Goal: Entertainment & Leisure: Consume media (video, audio)

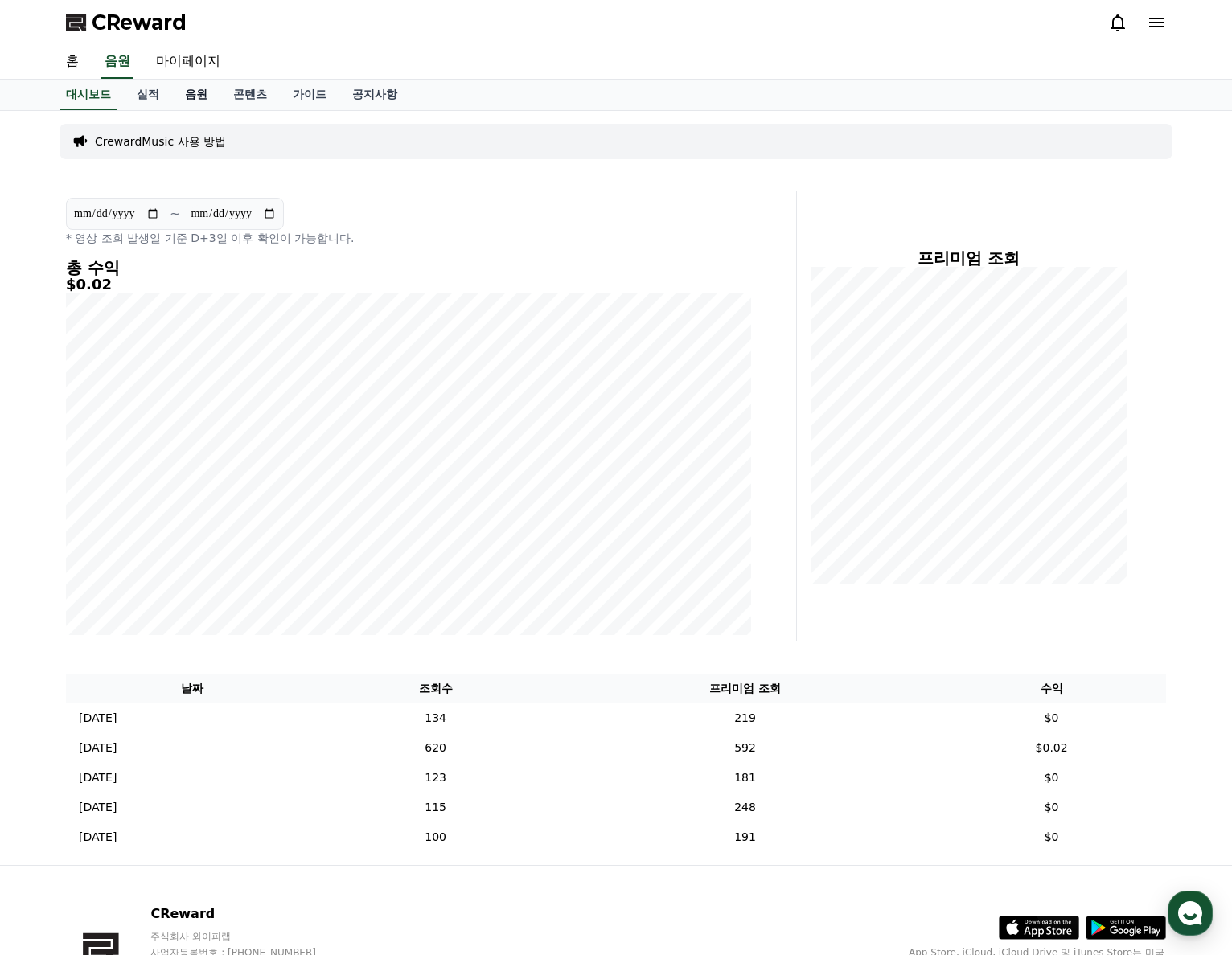
click at [201, 88] on link "음원" at bounding box center [196, 95] width 48 height 30
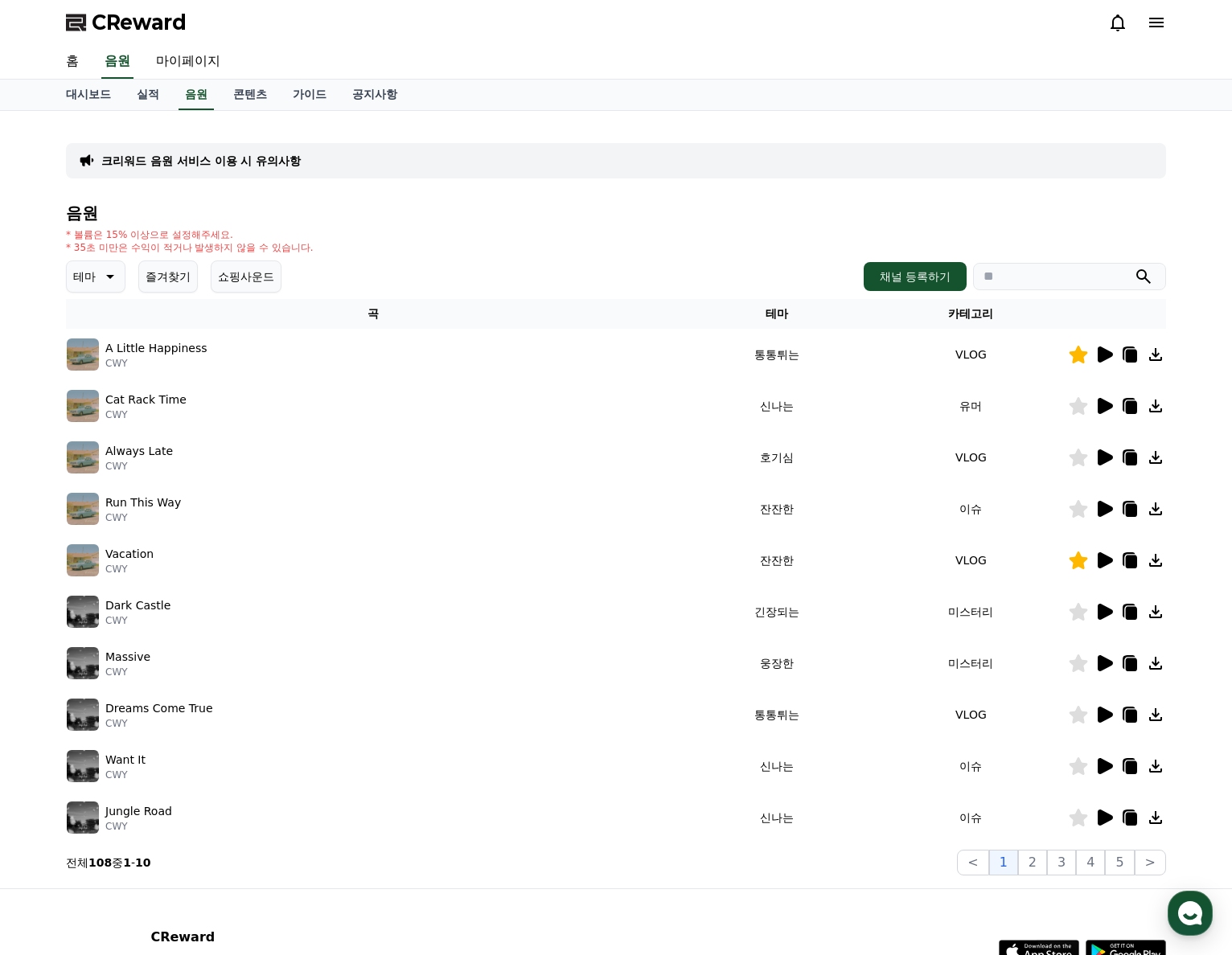
click at [182, 277] on button "즐겨찾기" at bounding box center [167, 276] width 60 height 32
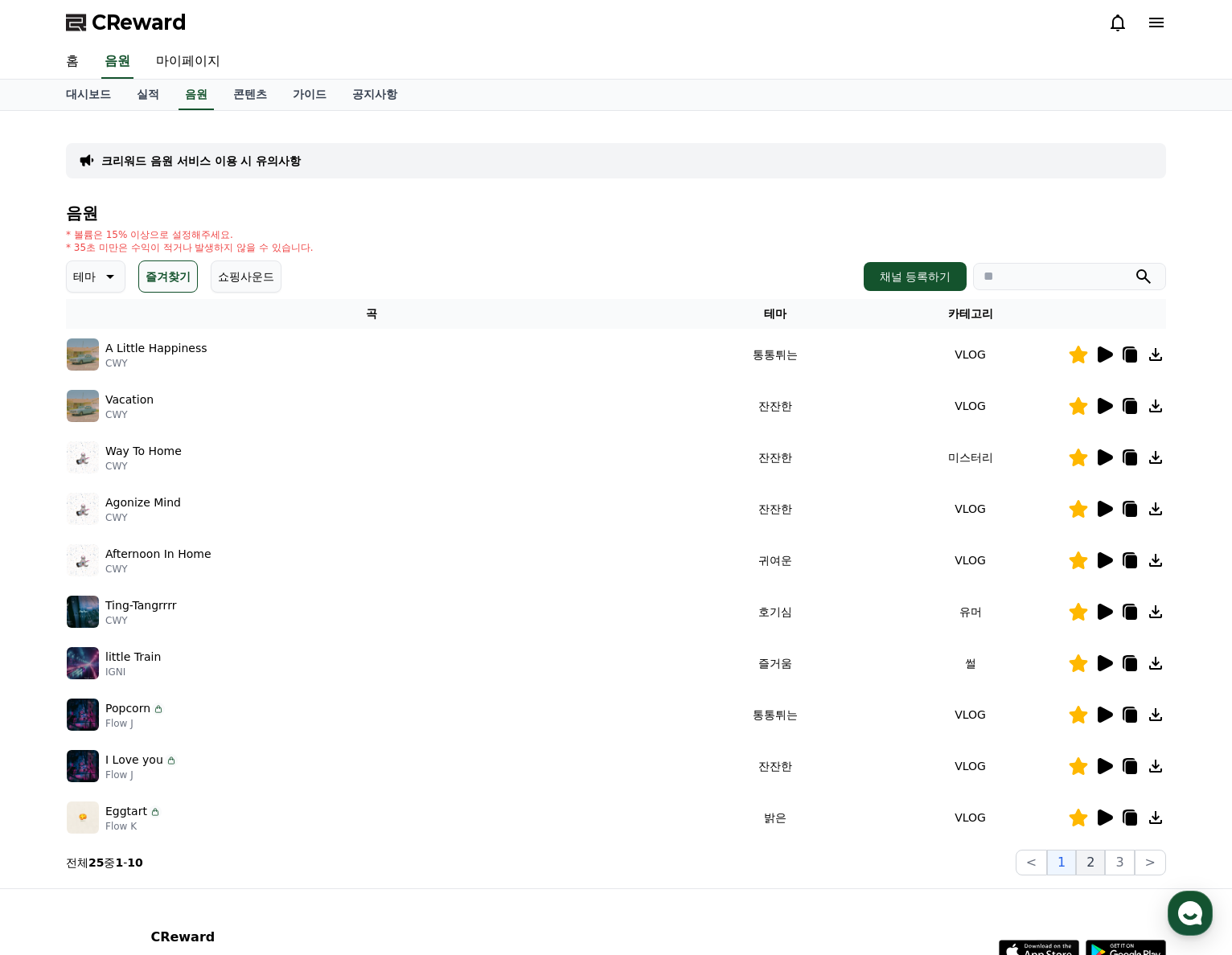
click at [1103, 864] on button "2" at bounding box center [1089, 863] width 29 height 26
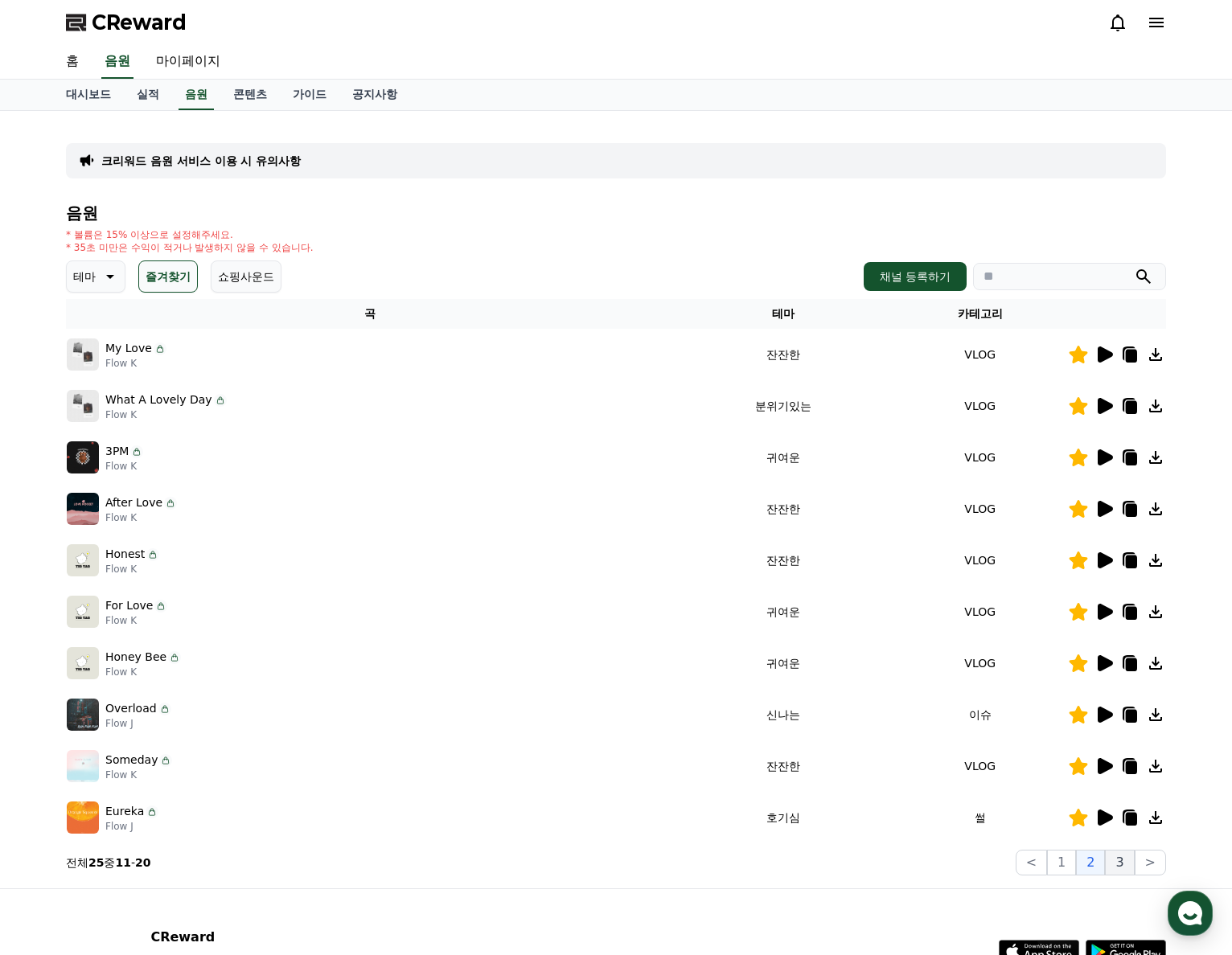
click at [1123, 872] on button "3" at bounding box center [1119, 863] width 29 height 26
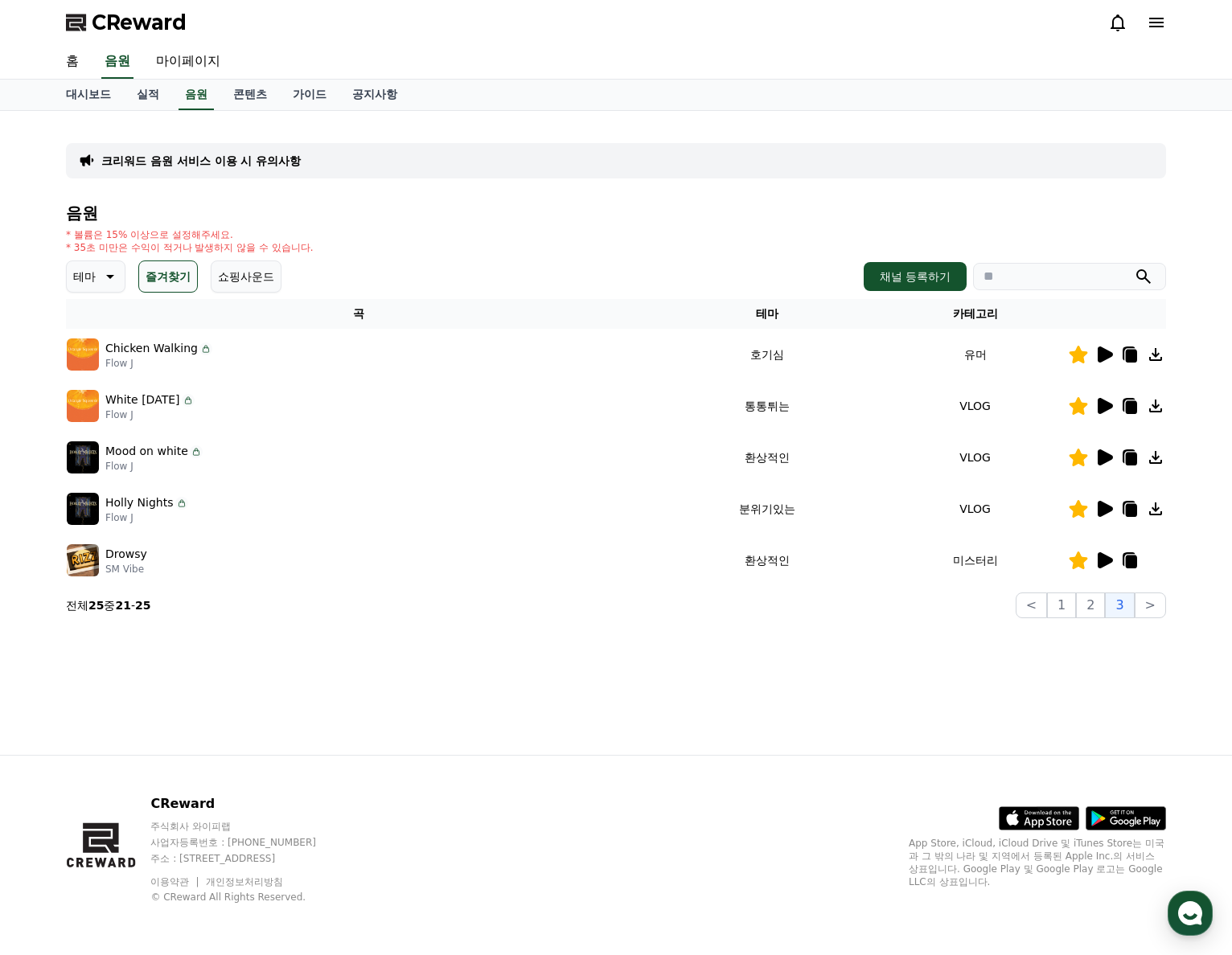
click at [1101, 456] on icon at bounding box center [1105, 458] width 16 height 16
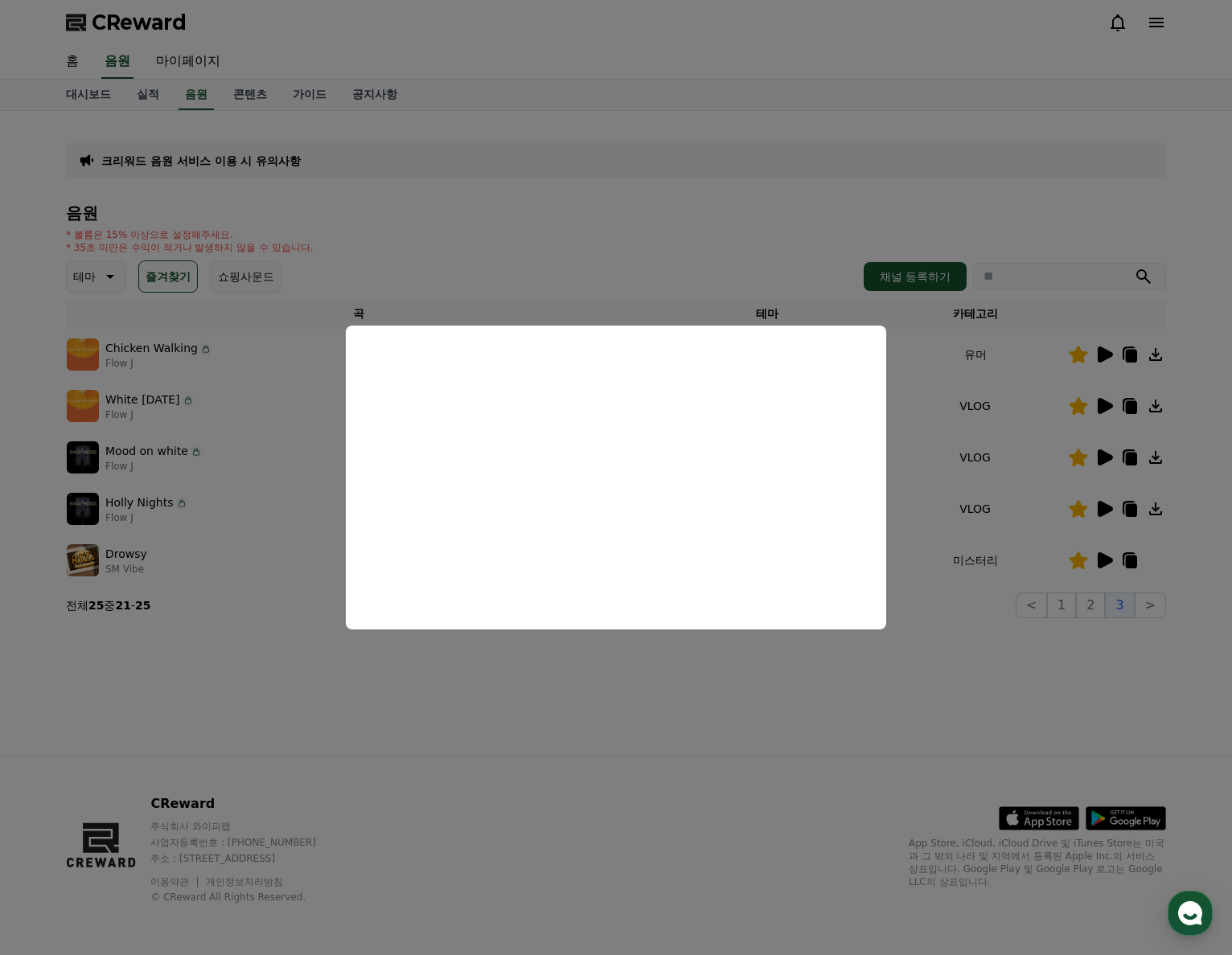
click at [789, 785] on button "close modal" at bounding box center [616, 477] width 1232 height 955
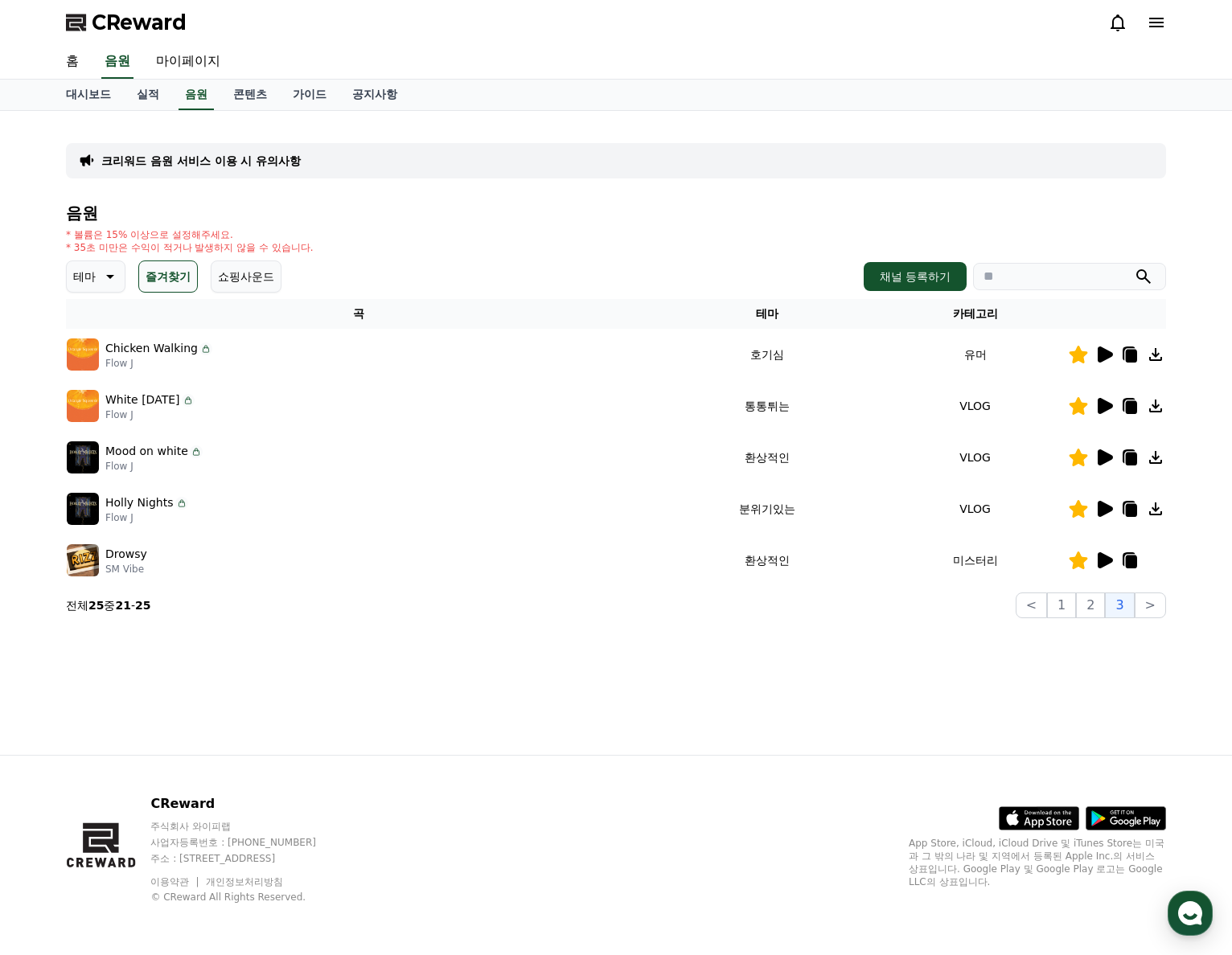
click at [1101, 409] on icon at bounding box center [1105, 406] width 16 height 16
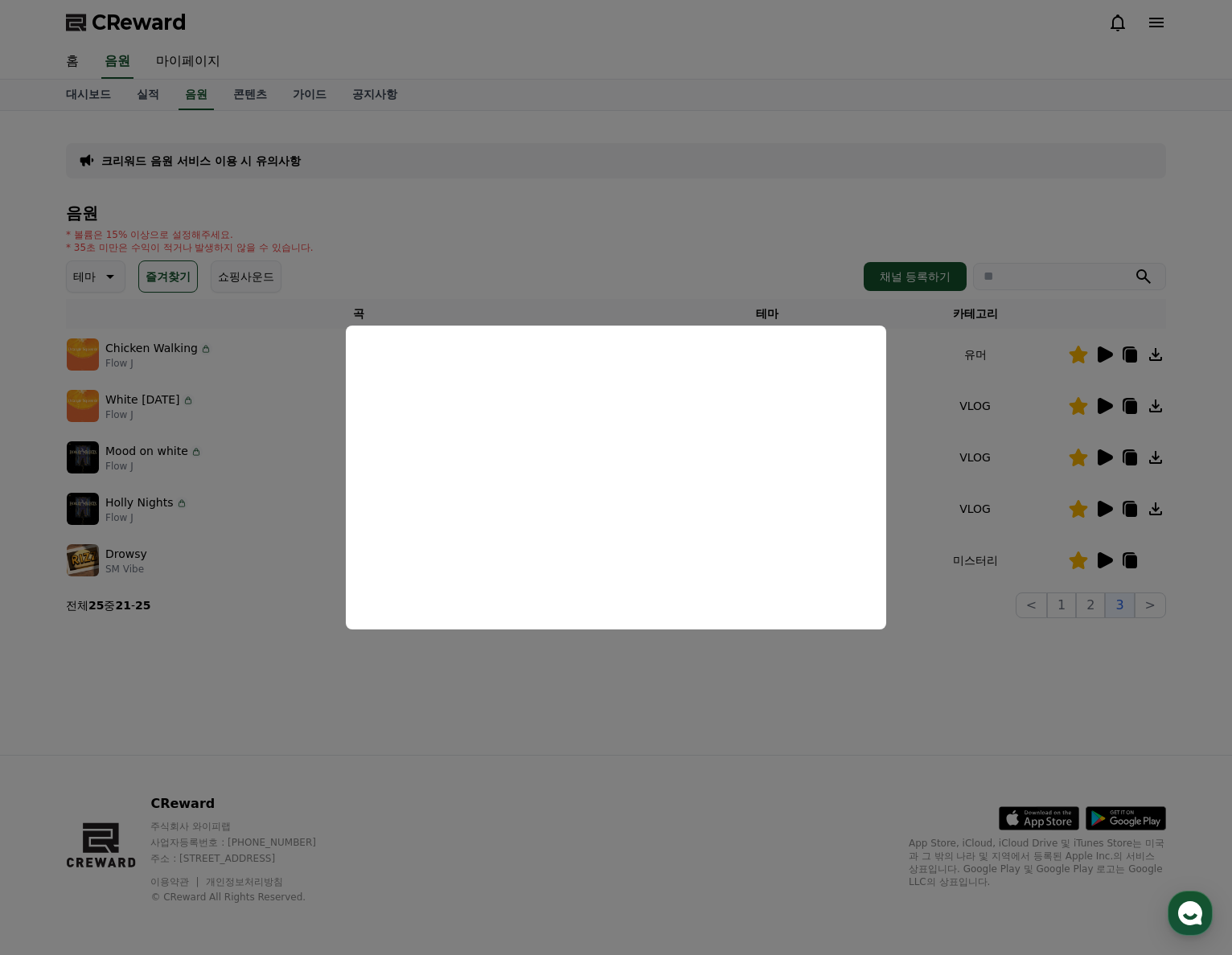
click at [696, 725] on button "close modal" at bounding box center [616, 477] width 1232 height 955
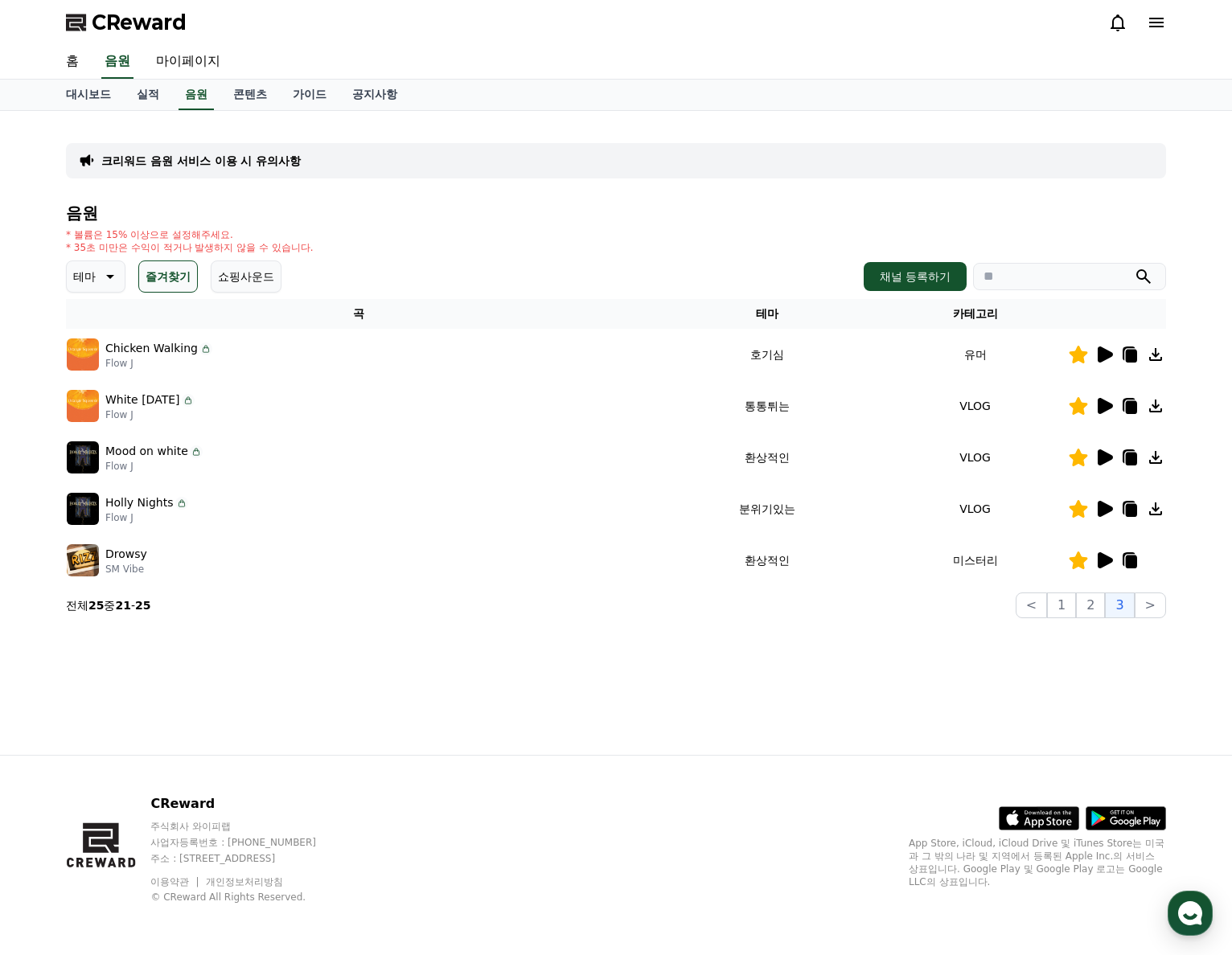
click at [1113, 348] on icon at bounding box center [1104, 355] width 20 height 20
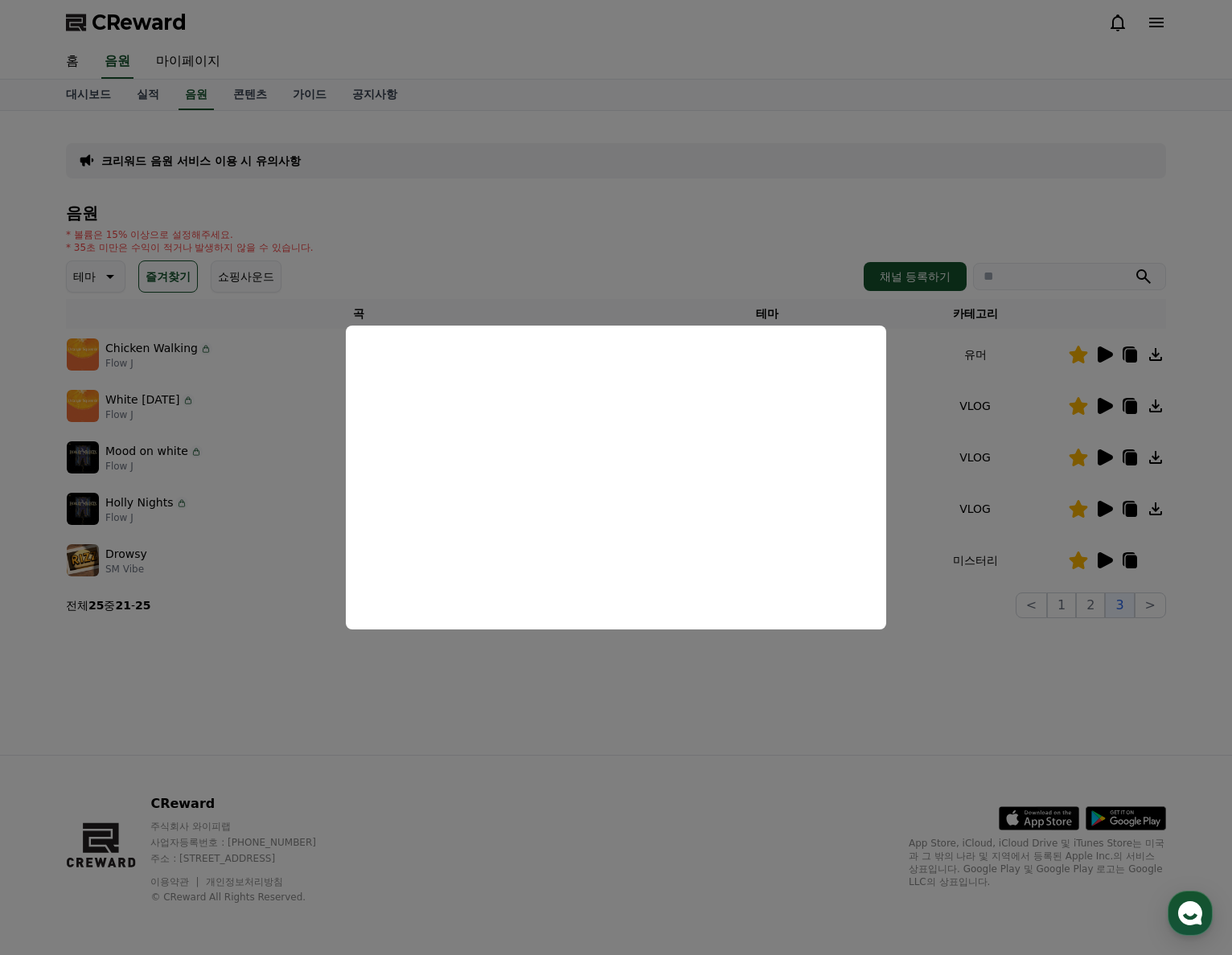
click at [729, 210] on button "close modal" at bounding box center [616, 477] width 1232 height 955
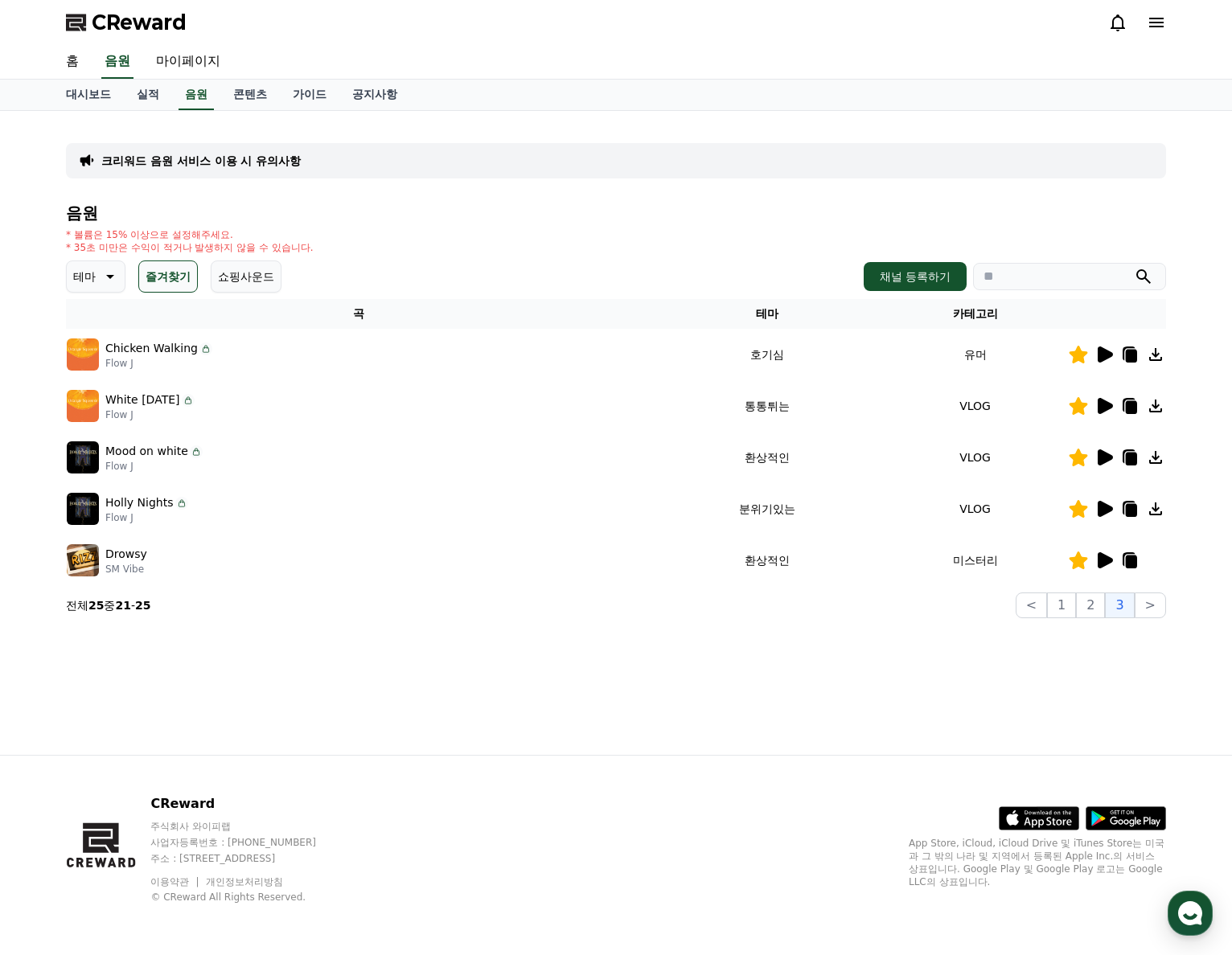
click at [1079, 453] on icon at bounding box center [1079, 458] width 19 height 18
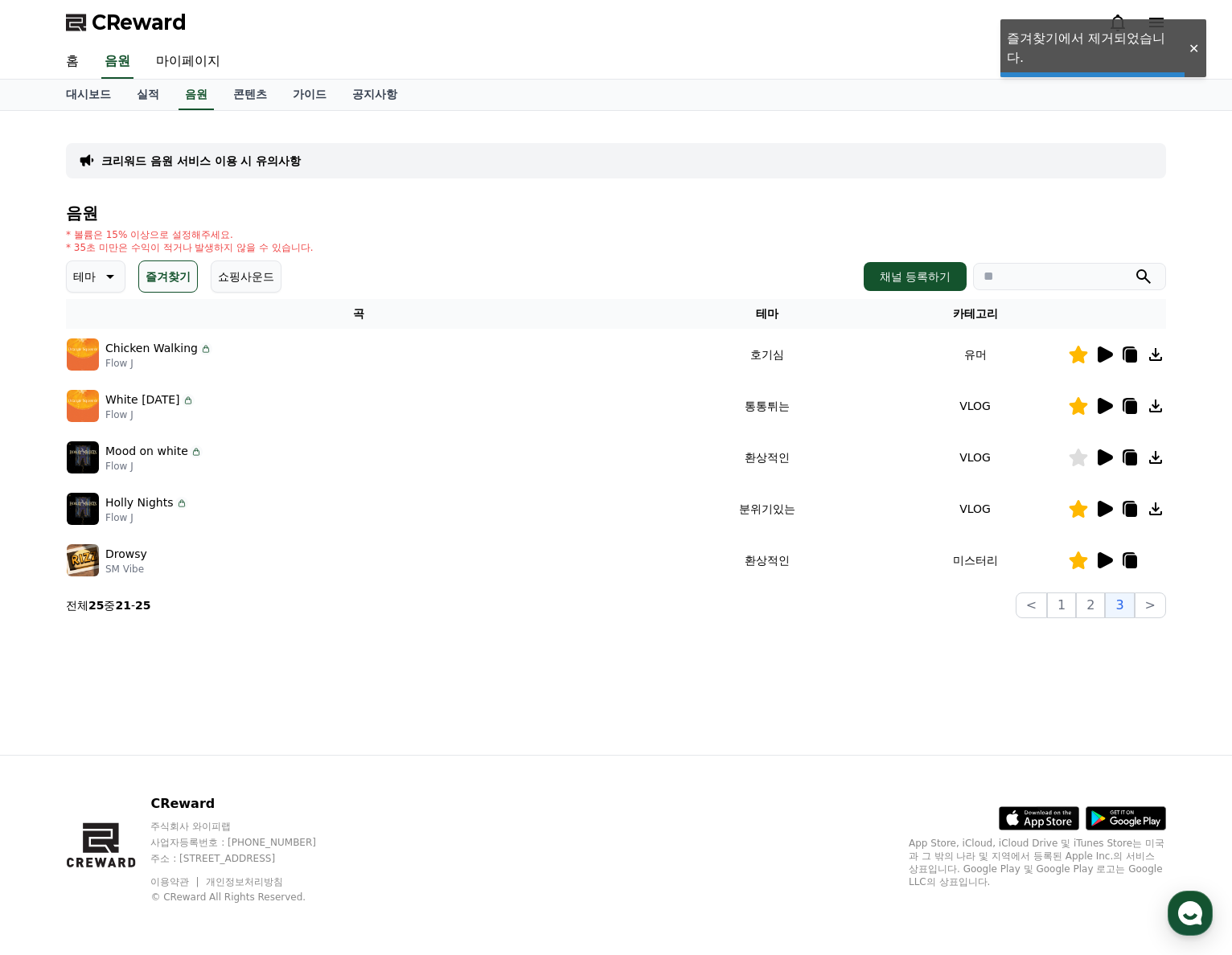
click at [1065, 460] on td "VLOG" at bounding box center [975, 457] width 186 height 51
click at [1077, 462] on icon at bounding box center [1079, 458] width 19 height 18
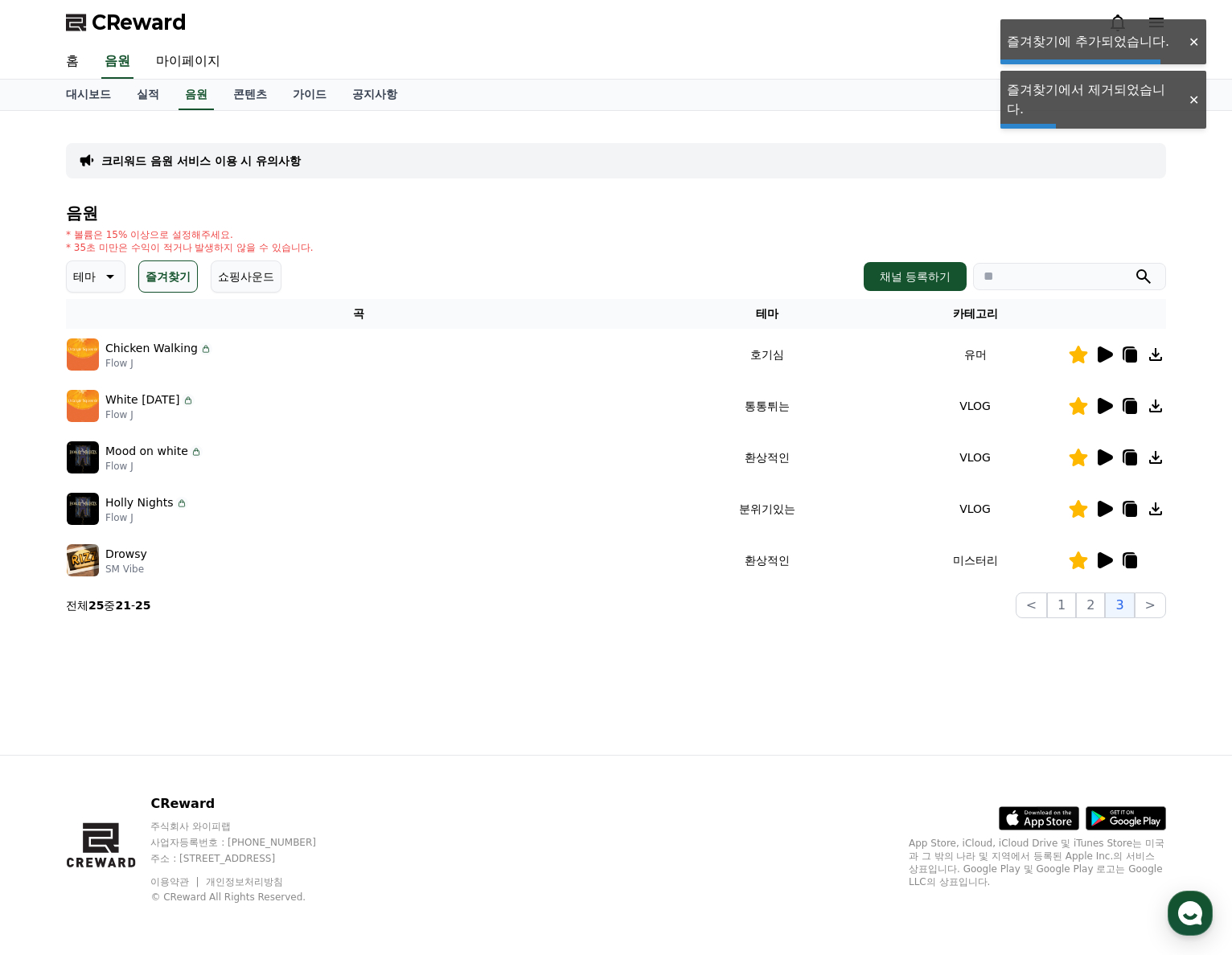
click at [1106, 459] on icon at bounding box center [1105, 458] width 16 height 16
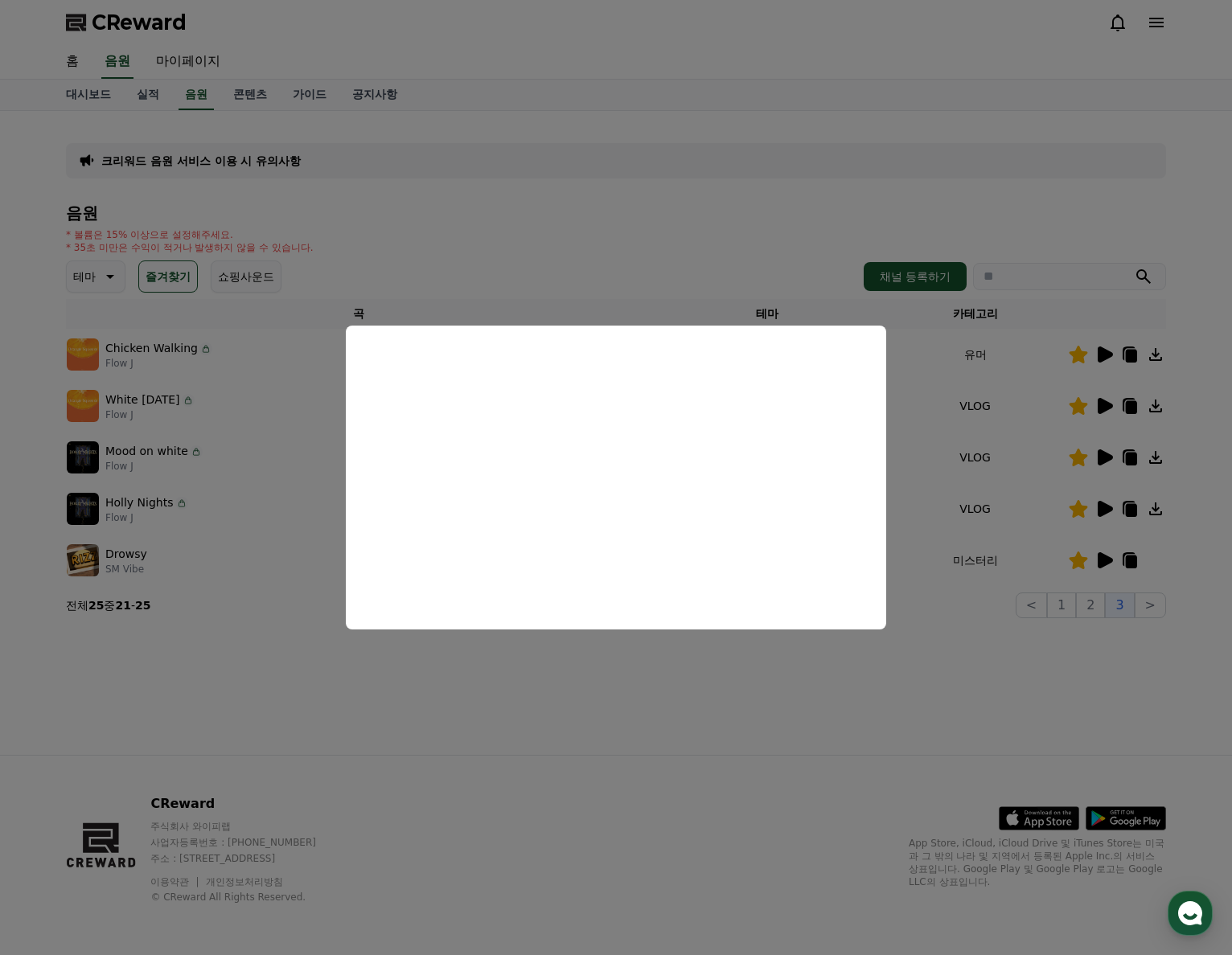
click at [523, 192] on button "close modal" at bounding box center [616, 477] width 1232 height 955
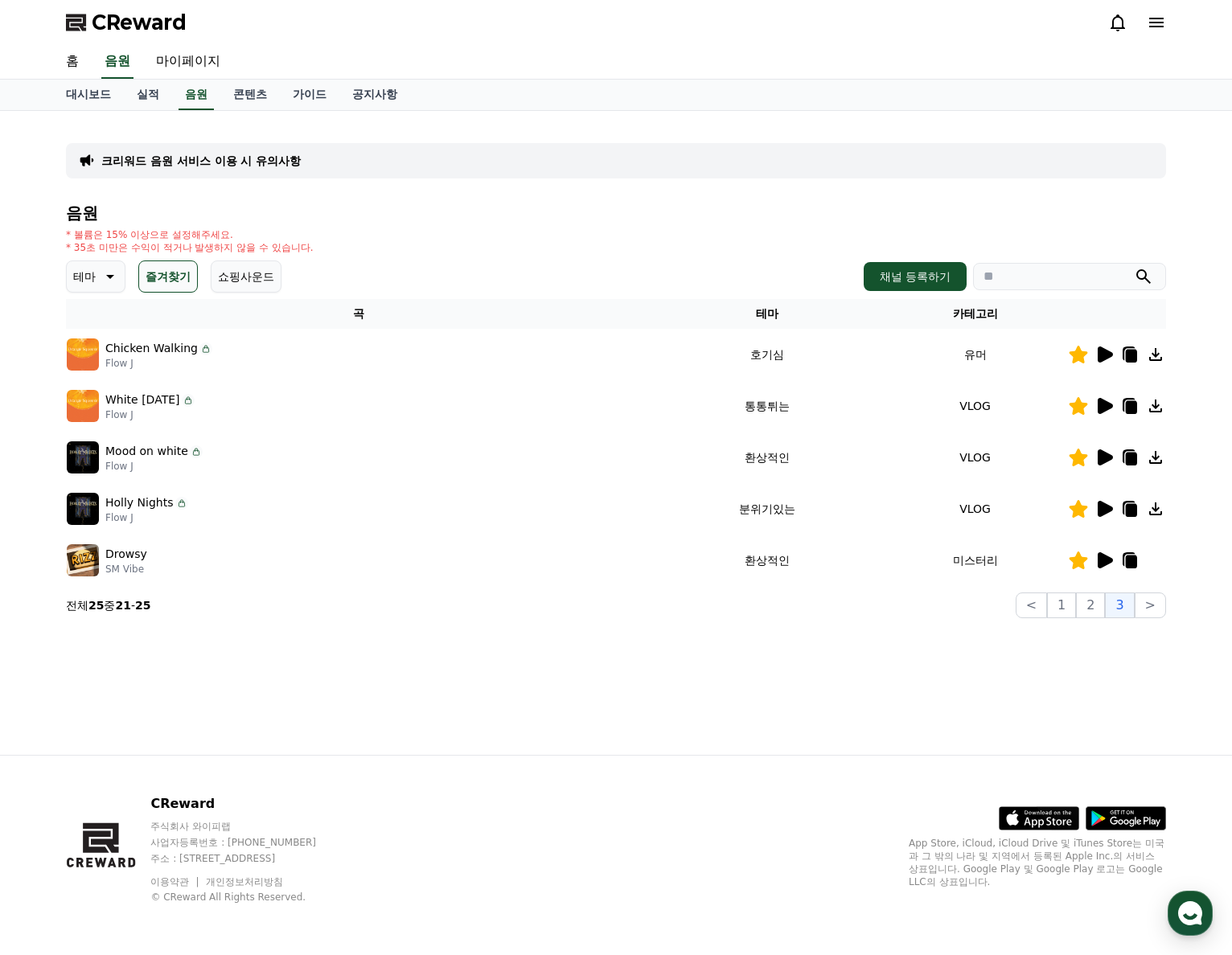
drag, startPoint x: 1101, startPoint y: 405, endPoint x: 1101, endPoint y: 515, distance: 110.0
click at [1092, 519] on tbody "Chicken Walking Flow J 호기심 유머 White [DATE] Flow J 통통튀는 VLOG Mood on white Flow …" at bounding box center [616, 457] width 1100 height 257
click at [1104, 512] on icon at bounding box center [1105, 509] width 16 height 16
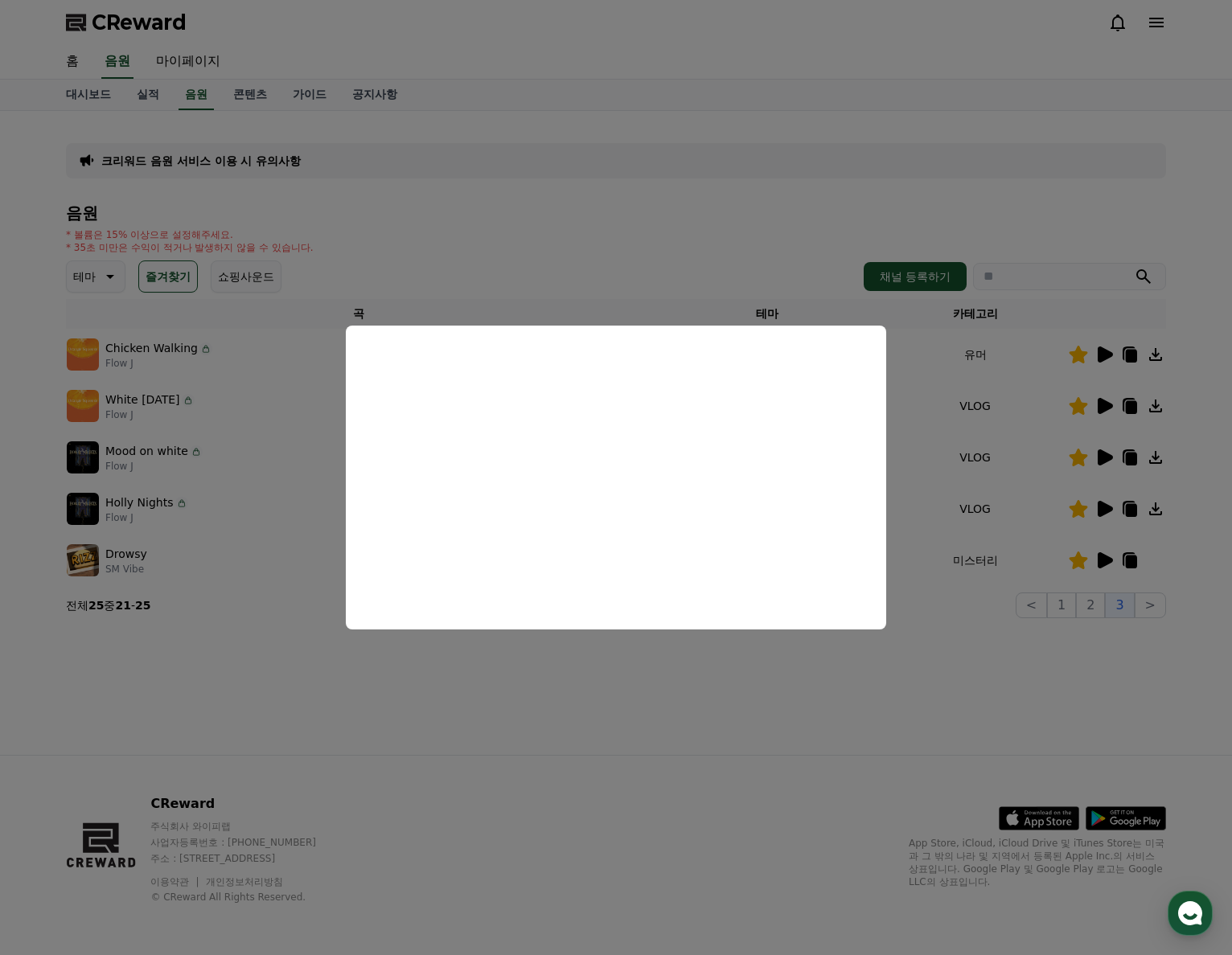
click at [1098, 403] on button "close modal" at bounding box center [616, 477] width 1232 height 955
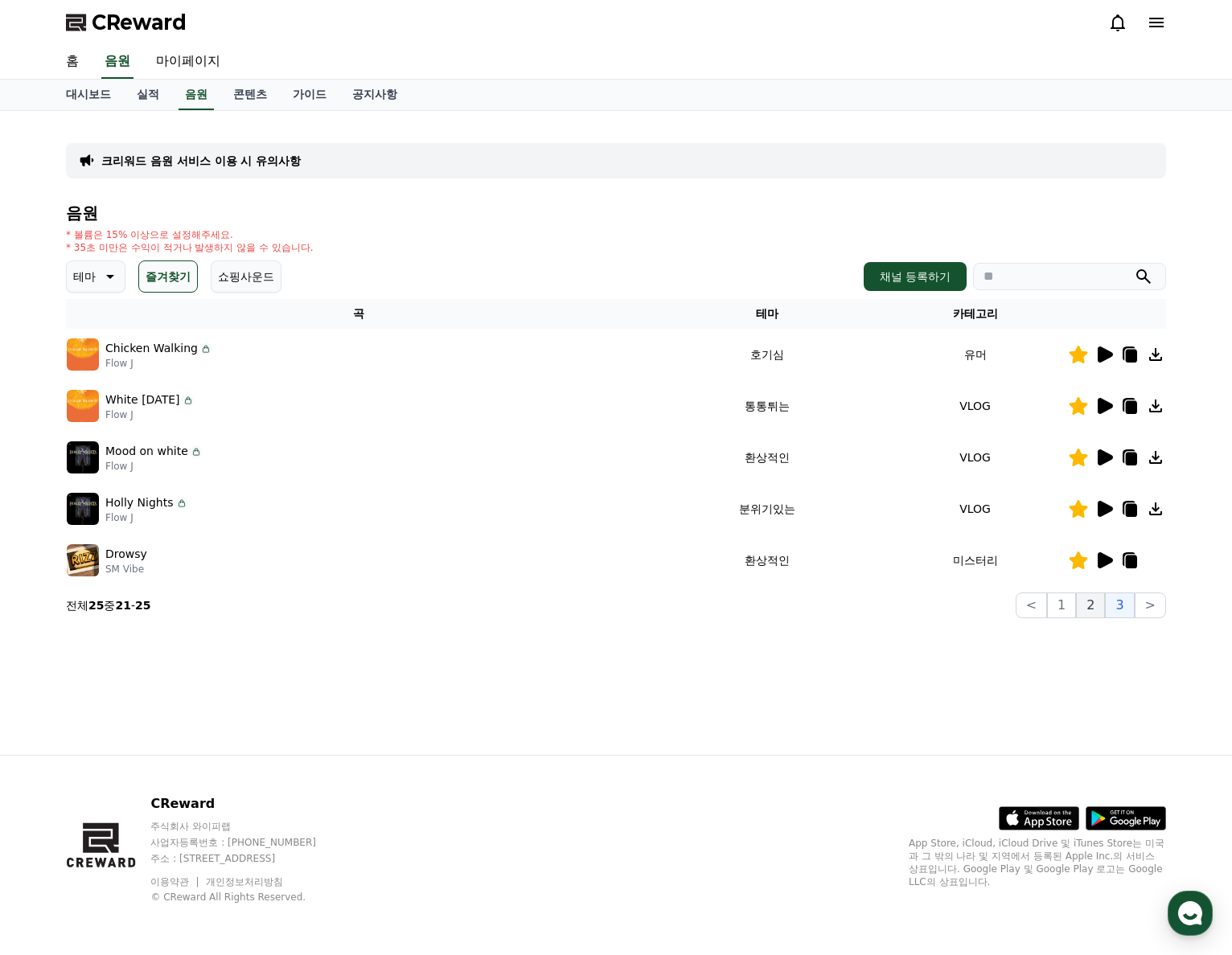
click at [1092, 605] on button "2" at bounding box center [1089, 605] width 29 height 26
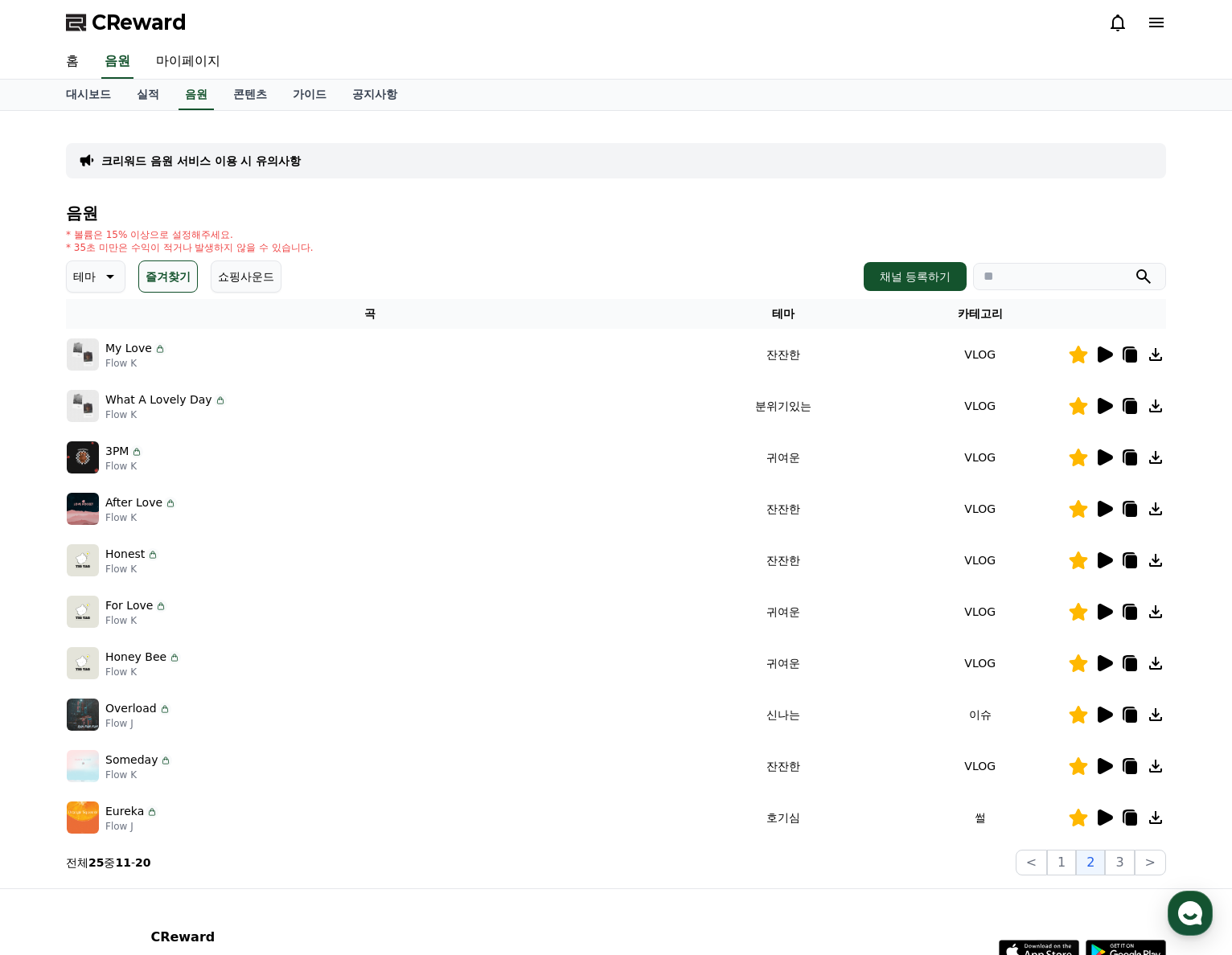
click at [1118, 717] on div at bounding box center [1117, 714] width 96 height 20
click at [1112, 714] on icon at bounding box center [1105, 714] width 16 height 16
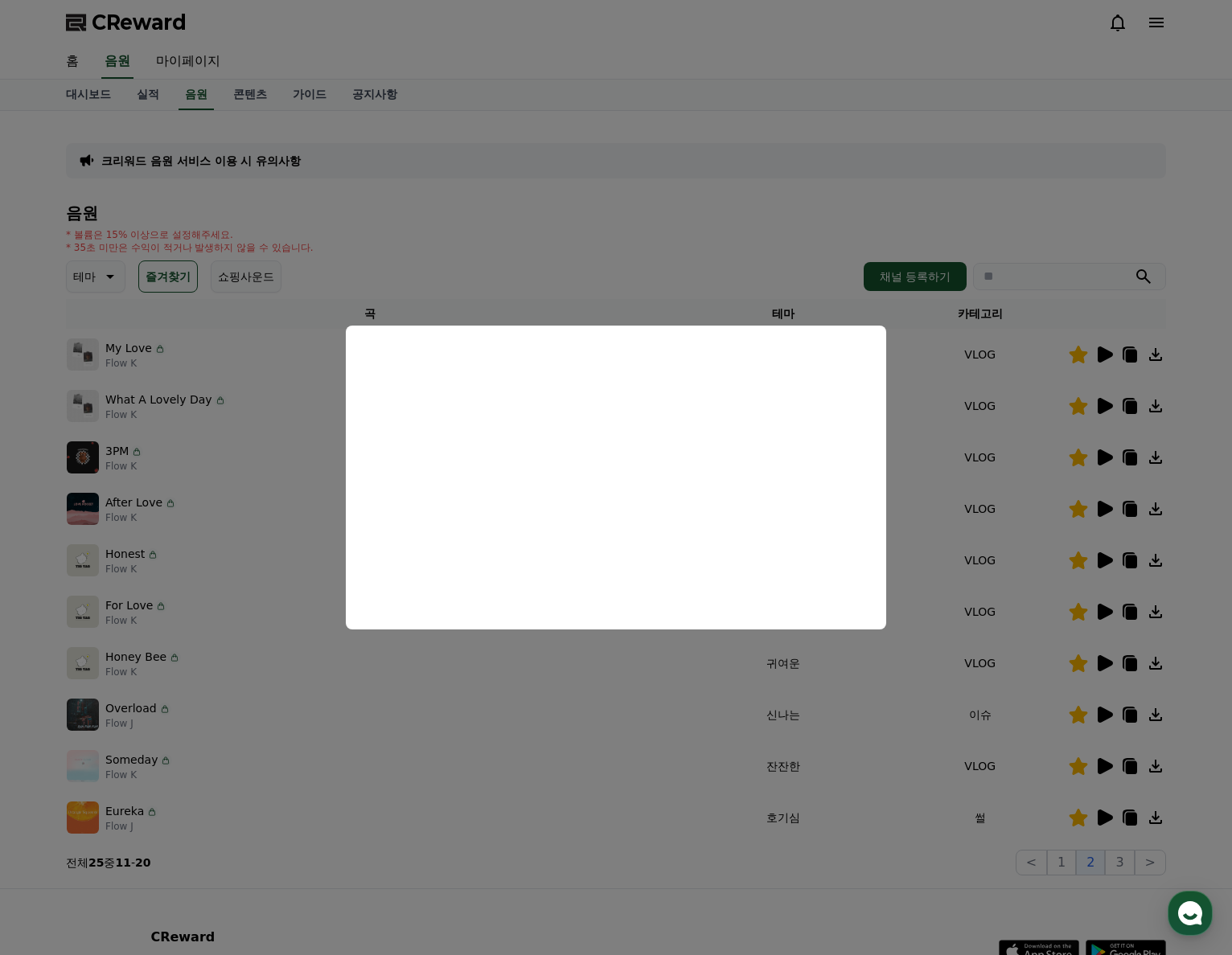
click at [536, 242] on button "close modal" at bounding box center [616, 477] width 1232 height 955
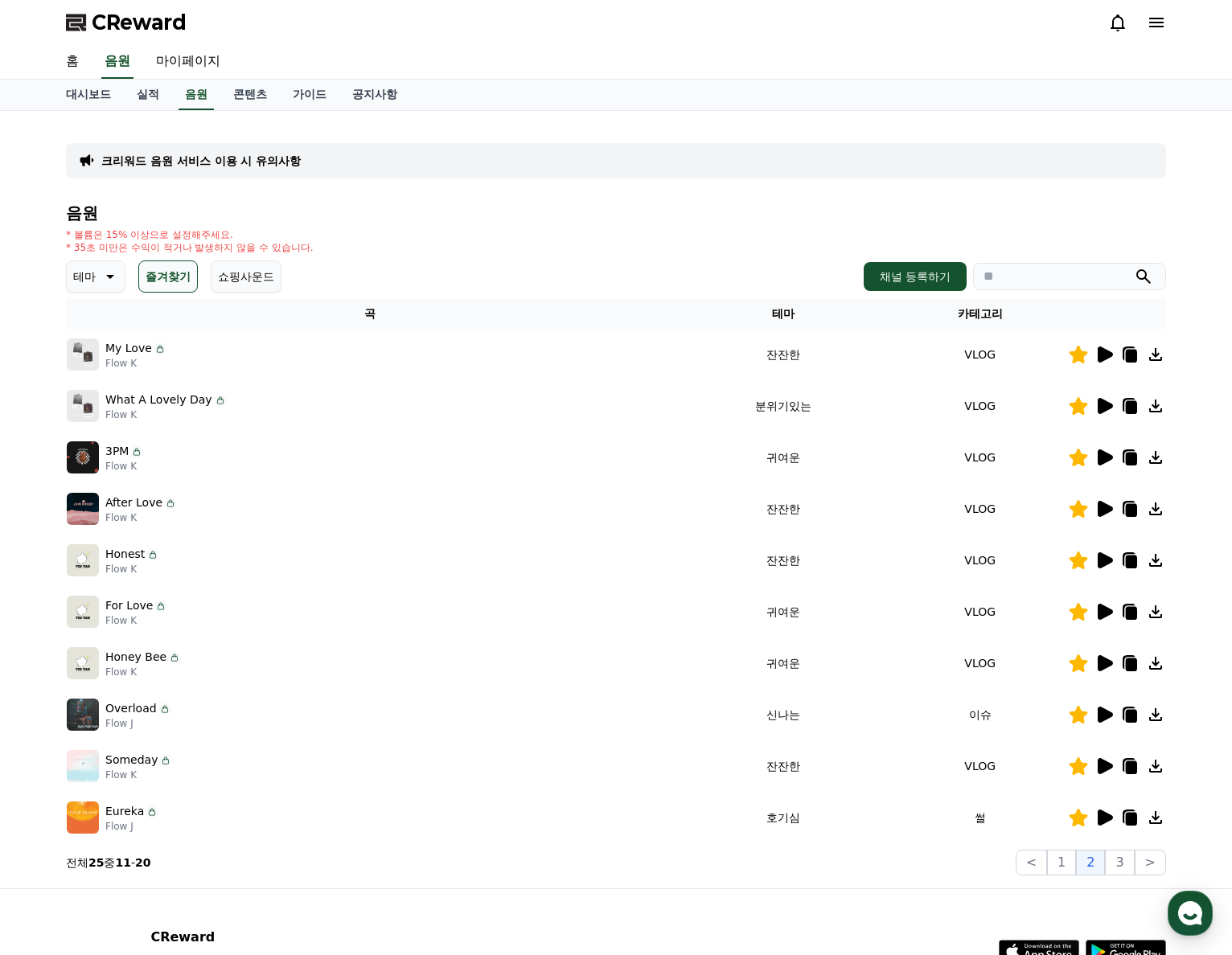
click at [1110, 818] on icon at bounding box center [1105, 817] width 16 height 16
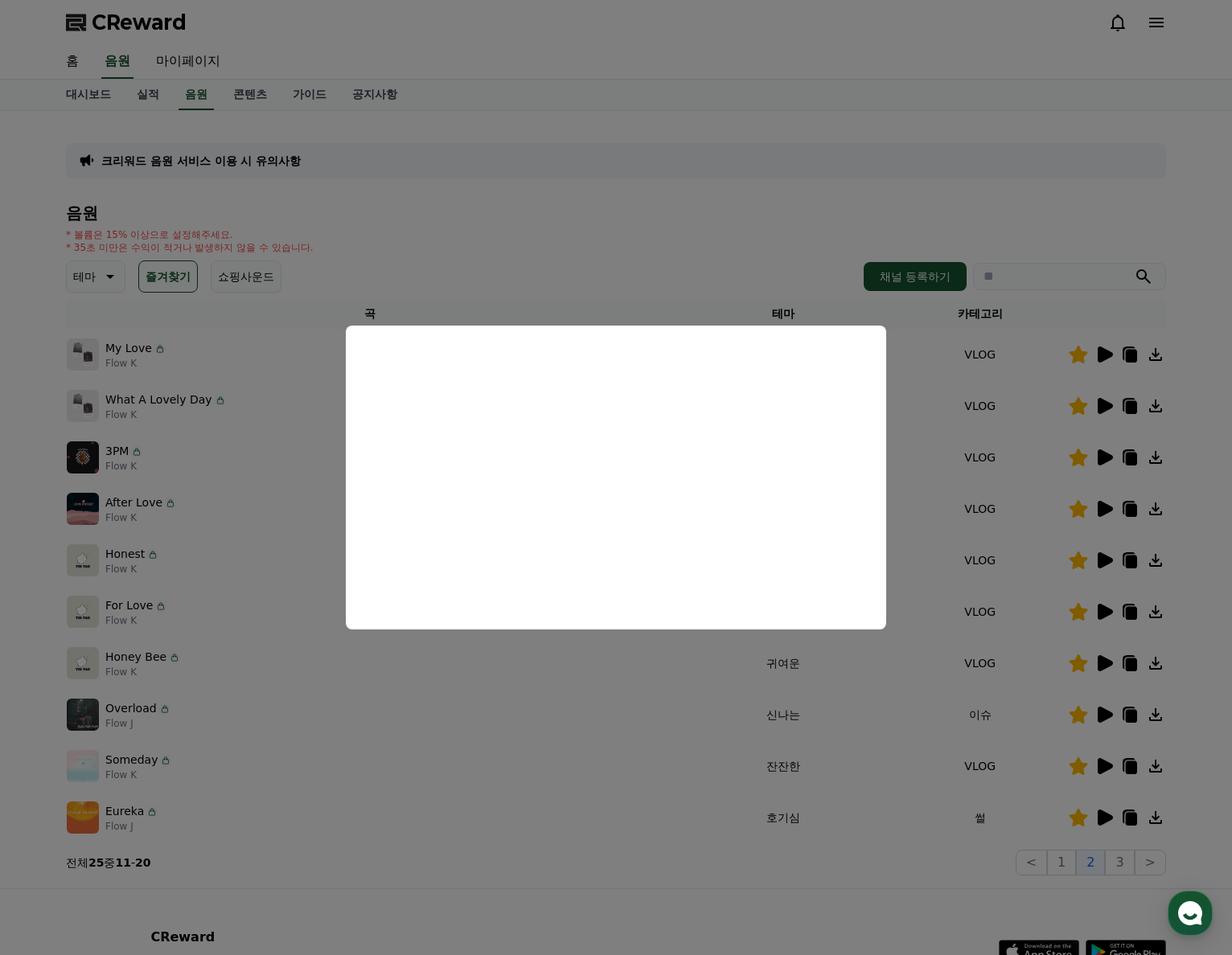
click at [835, 889] on button "close modal" at bounding box center [616, 477] width 1232 height 955
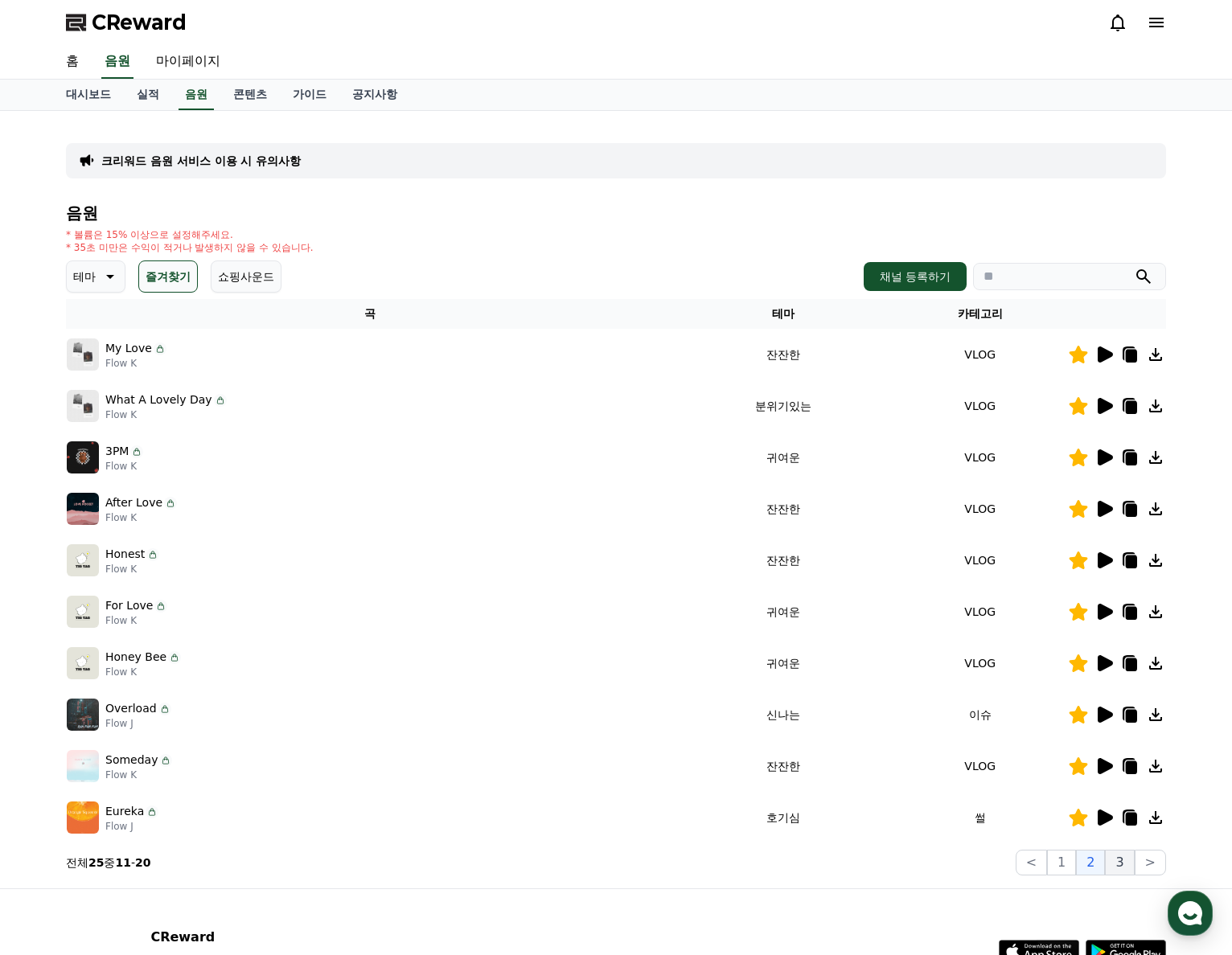
click at [1121, 865] on button "3" at bounding box center [1119, 863] width 29 height 26
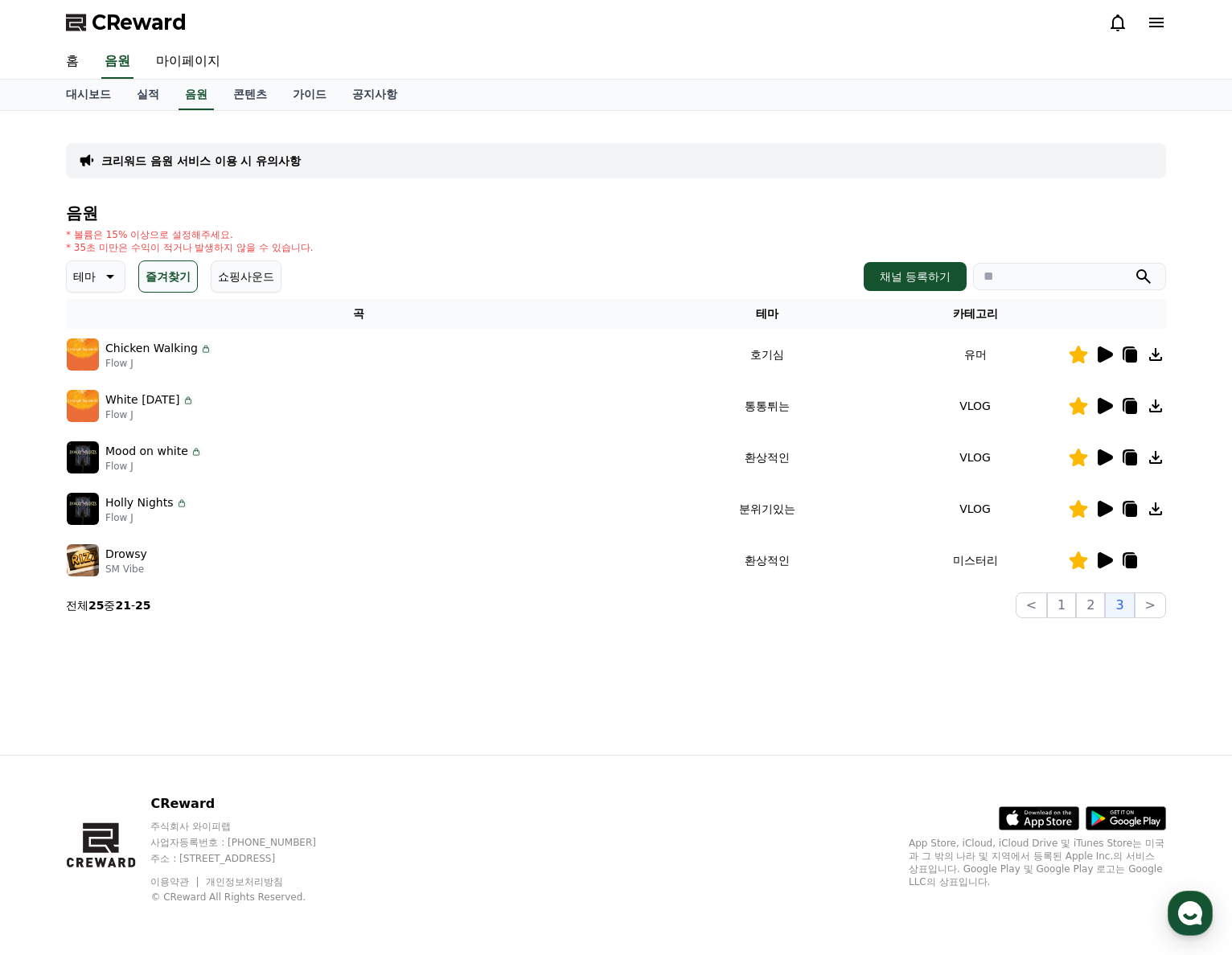
click at [1138, 411] on icon at bounding box center [1130, 406] width 20 height 20
